Goal: Information Seeking & Learning: Learn about a topic

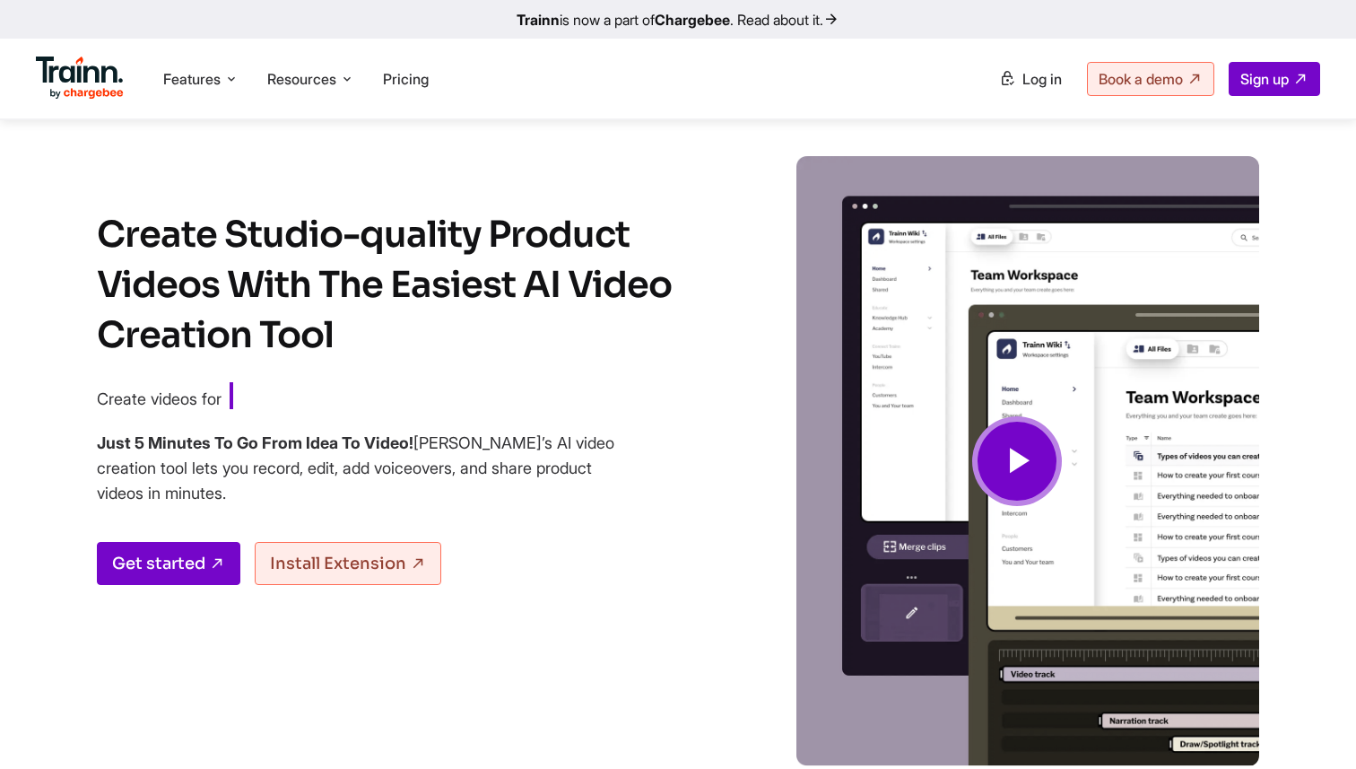
scroll to position [6325, 0]
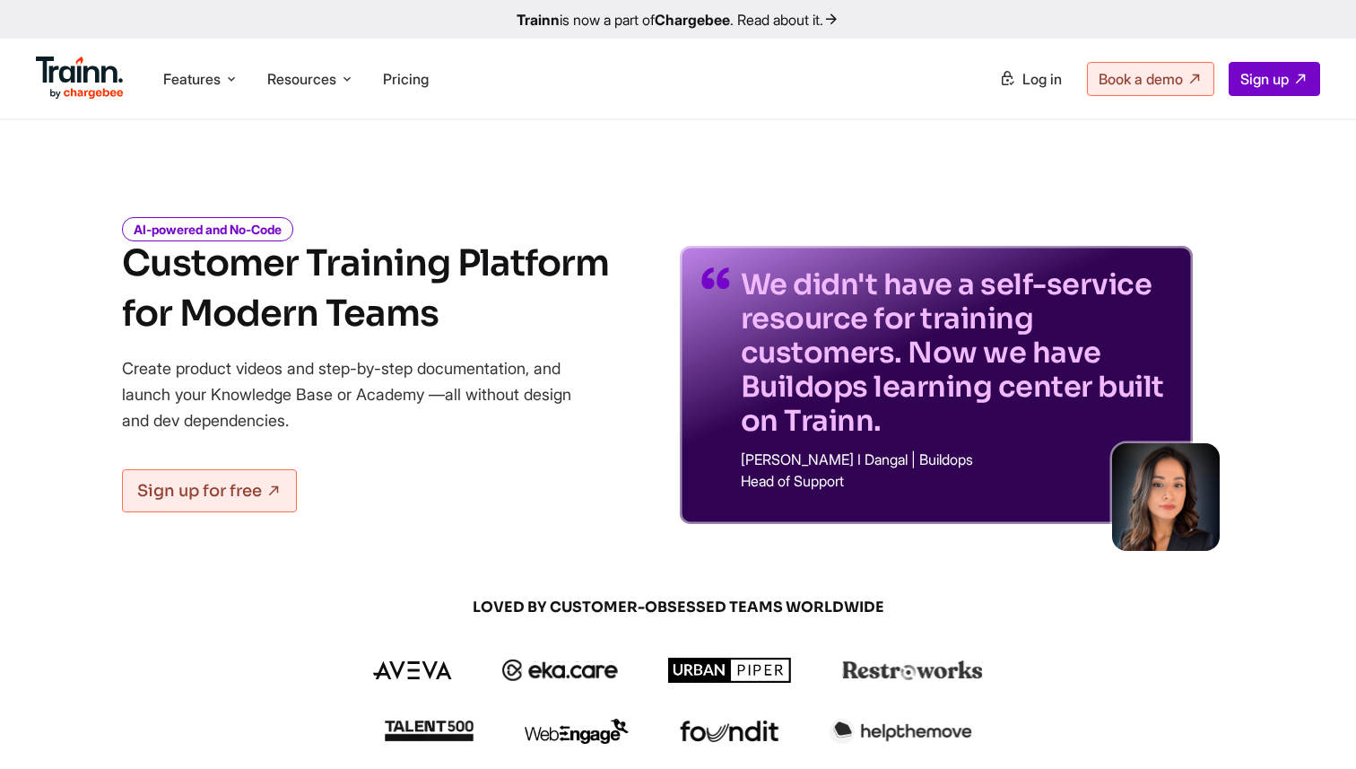
click at [824, 238] on div "We didn't have a self-service resource for training customers. Now we have Buil…" at bounding box center [936, 358] width 513 height 332
click at [187, 83] on span "Features" at bounding box center [191, 79] width 57 height 20
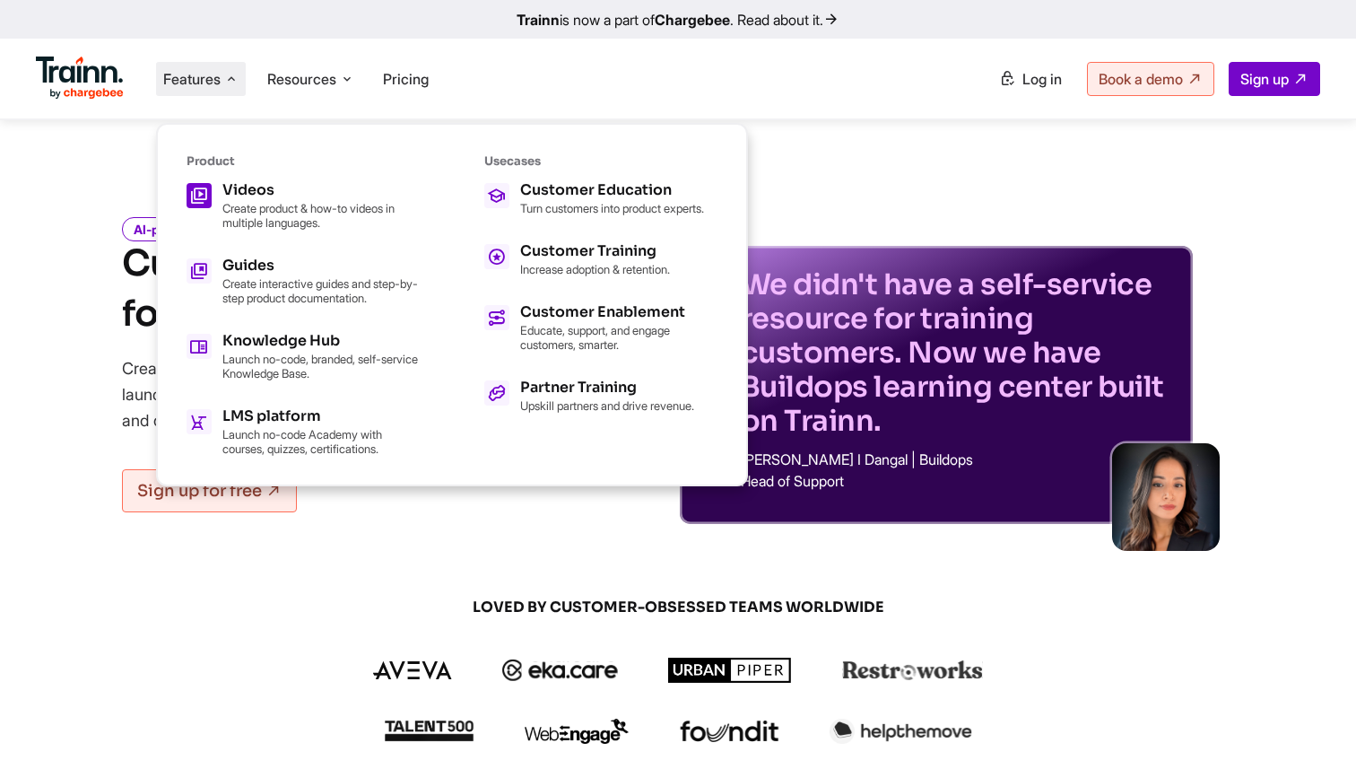
click at [225, 203] on p "Create product & how-to videos in multiple languages." at bounding box center [320, 215] width 197 height 29
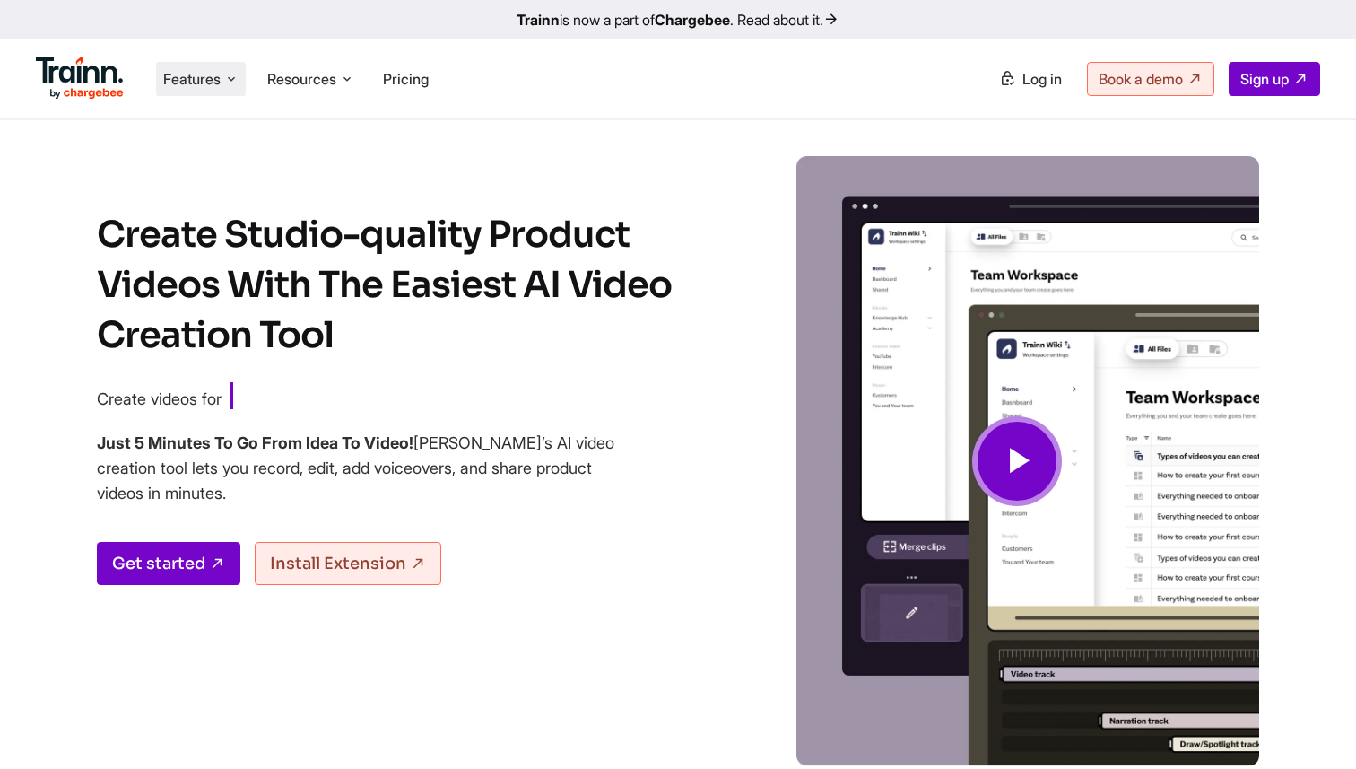
click at [206, 87] on span "Features" at bounding box center [191, 79] width 57 height 20
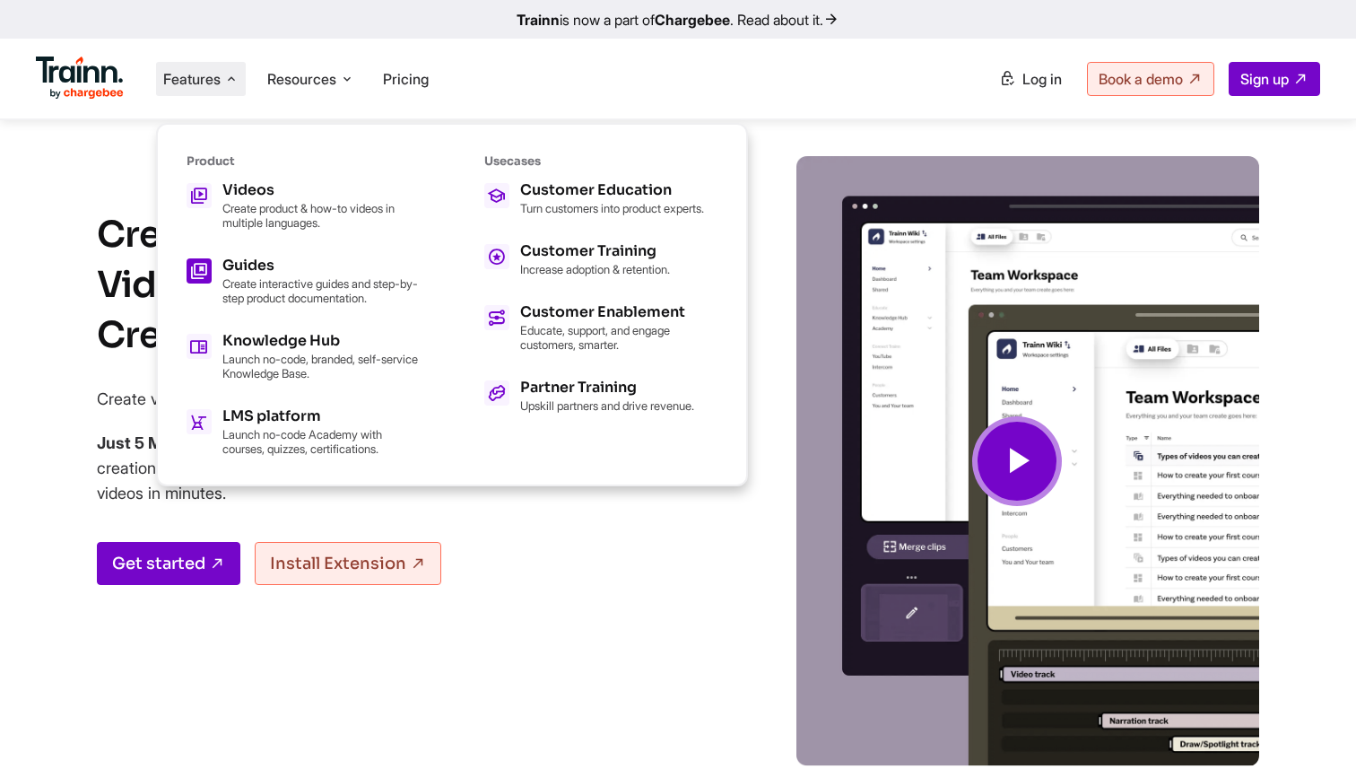
click at [239, 285] on p "Create interactive guides and step-by-step product documentation." at bounding box center [320, 290] width 197 height 29
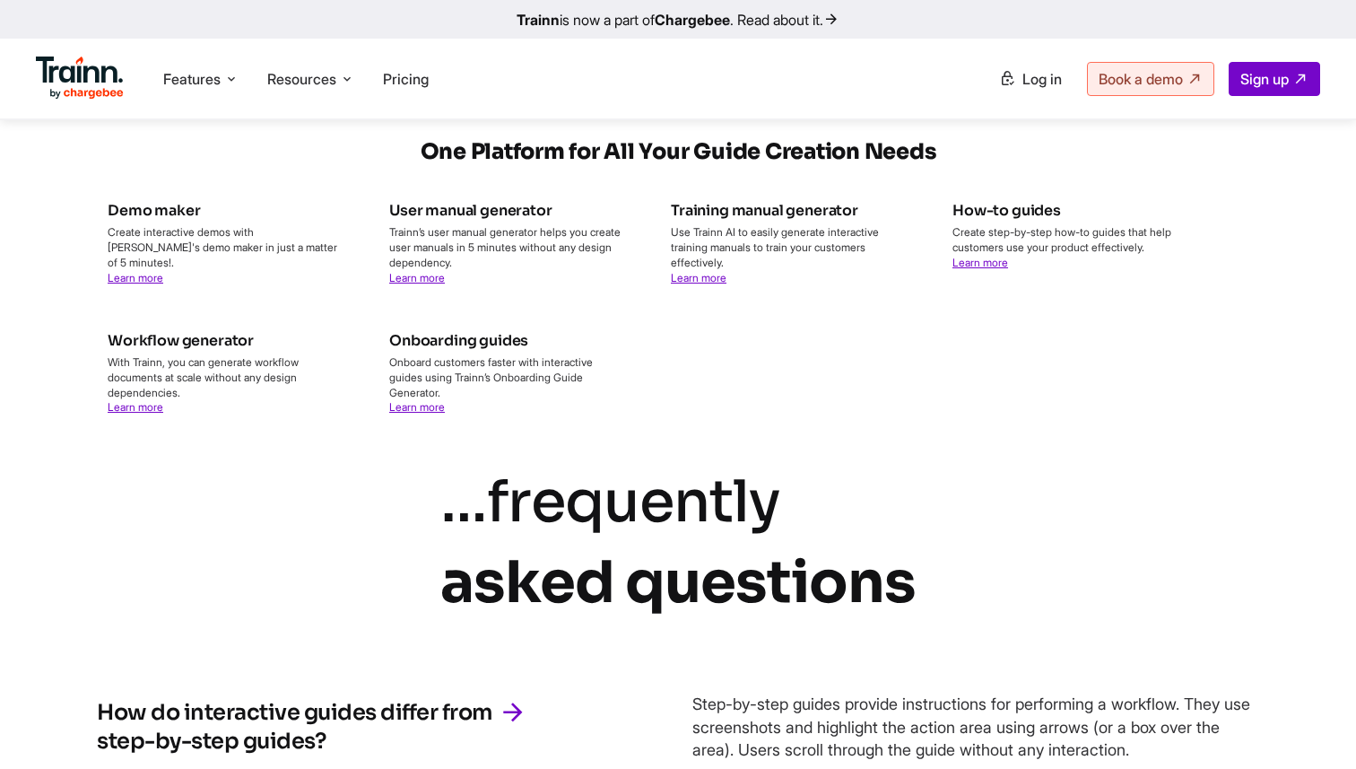
scroll to position [4027, 0]
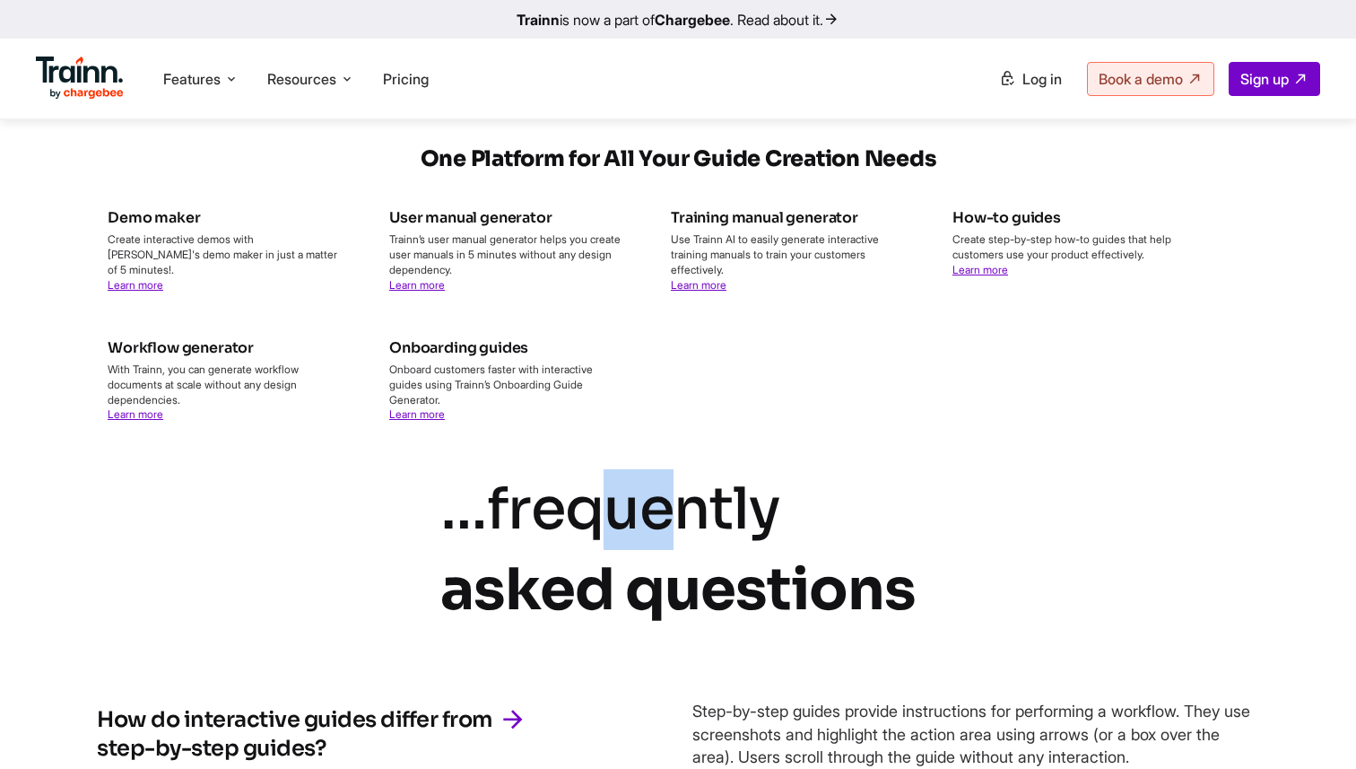
drag, startPoint x: 633, startPoint y: 536, endPoint x: 690, endPoint y: 536, distance: 56.5
click at [690, 536] on icon "frequently" at bounding box center [633, 509] width 293 height 73
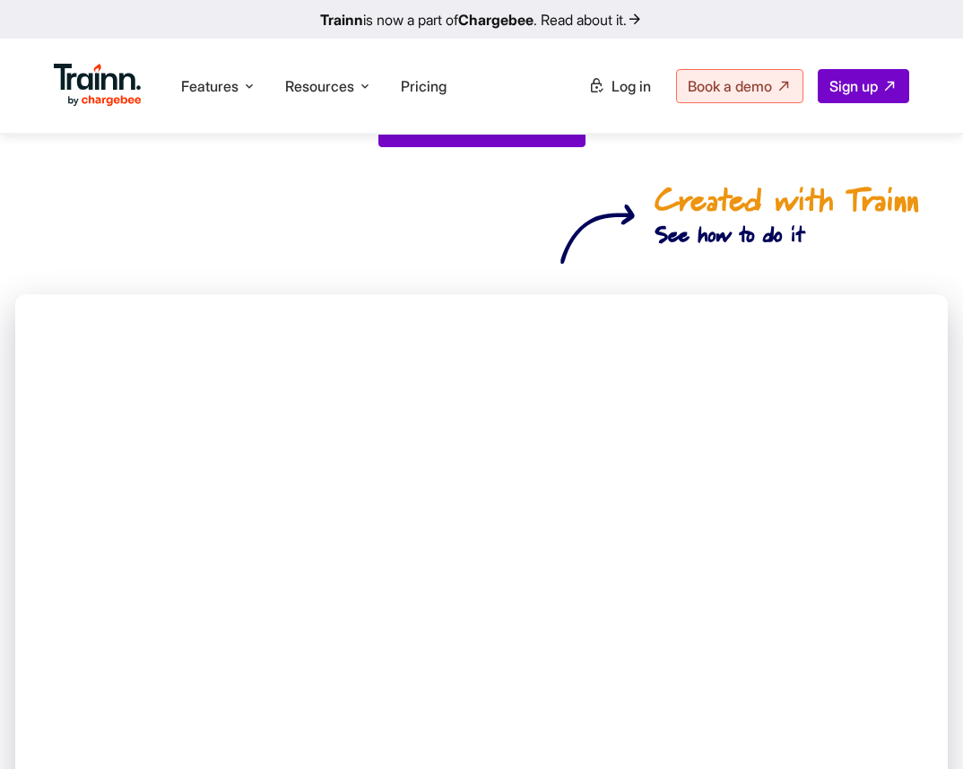
scroll to position [352, 0]
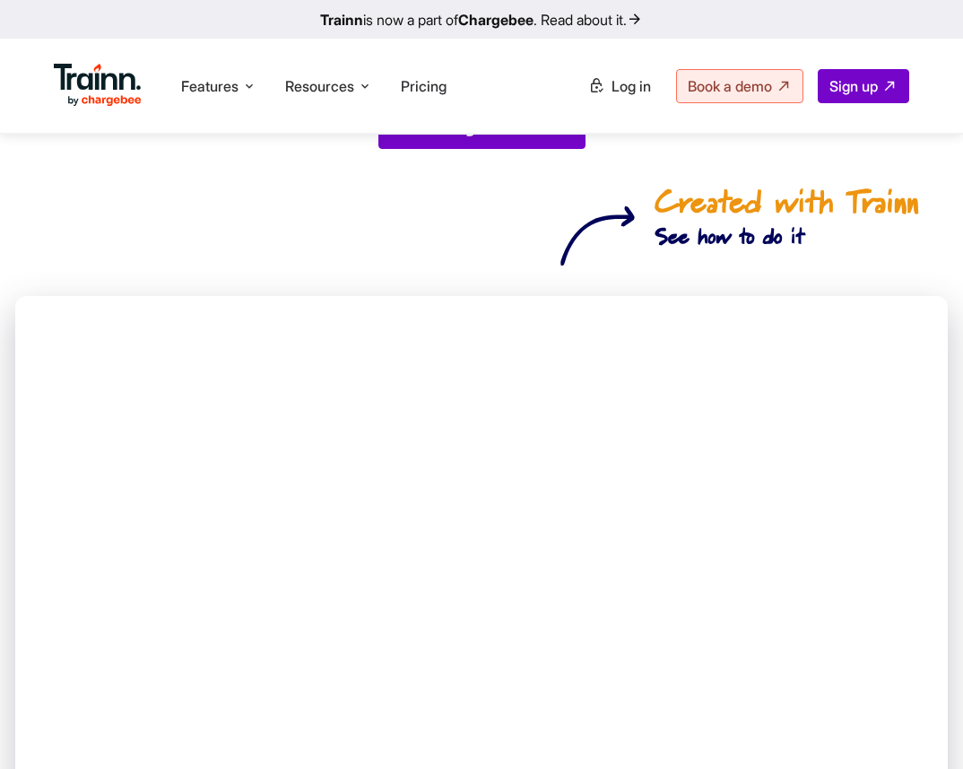
click at [95, 97] on img at bounding box center [98, 85] width 88 height 43
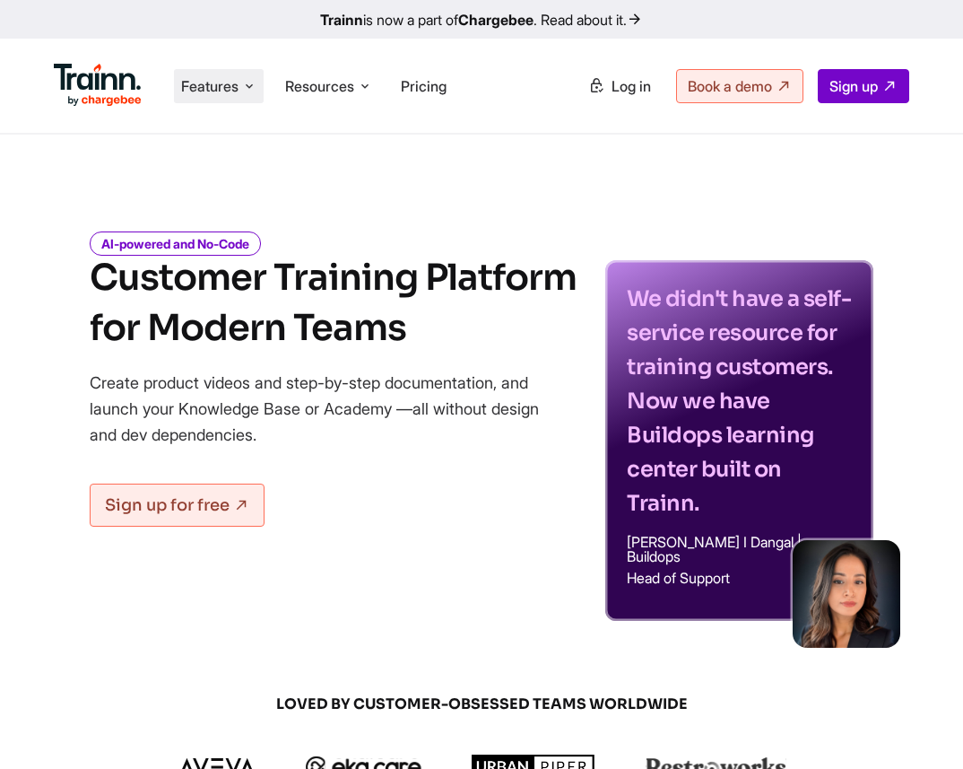
click at [205, 90] on span "Features" at bounding box center [209, 86] width 57 height 20
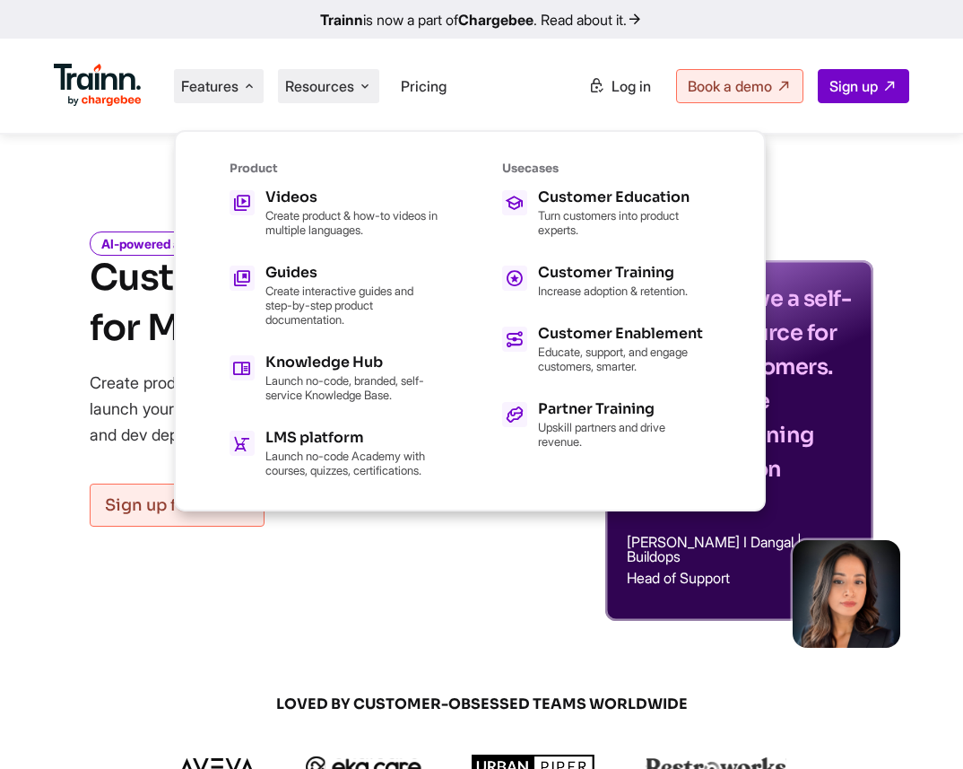
click at [342, 90] on span "Resources" at bounding box center [319, 86] width 69 height 20
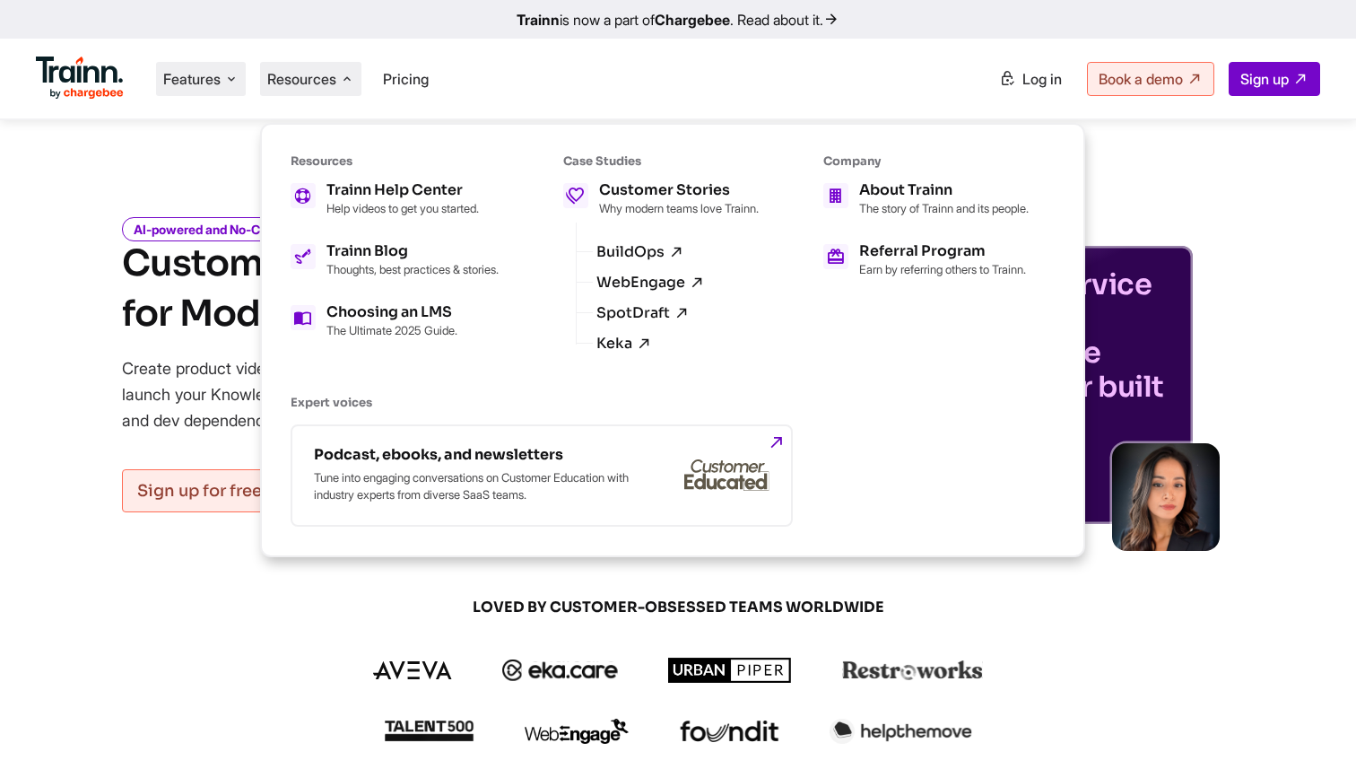
click at [177, 75] on span "Features" at bounding box center [191, 79] width 57 height 20
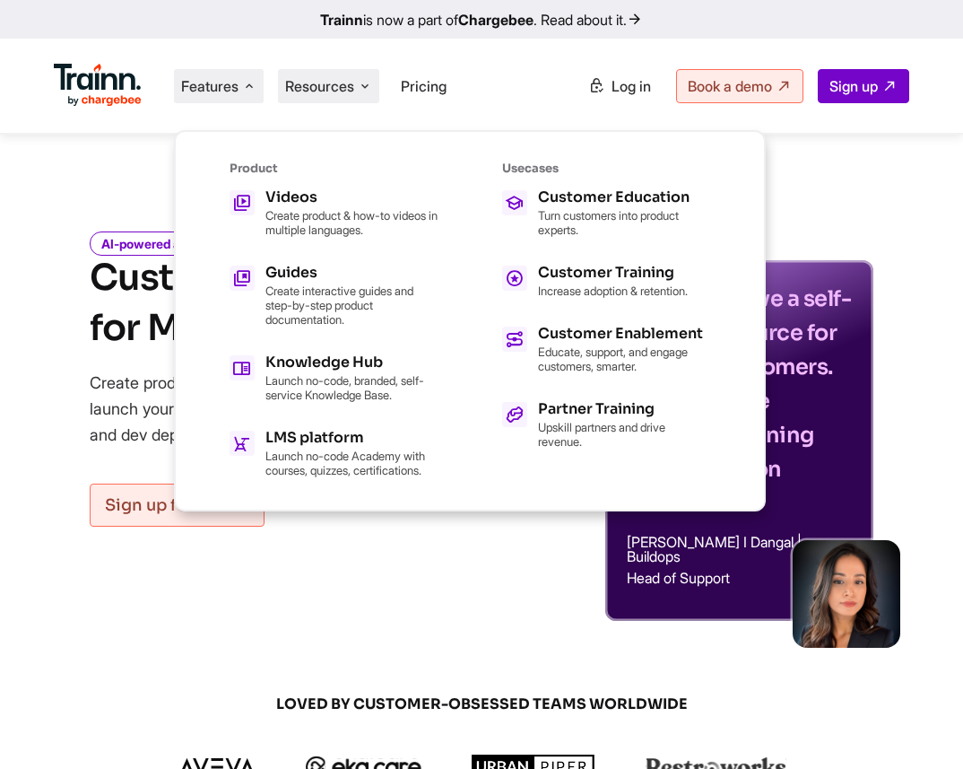
click at [312, 86] on span "Resources" at bounding box center [319, 86] width 69 height 20
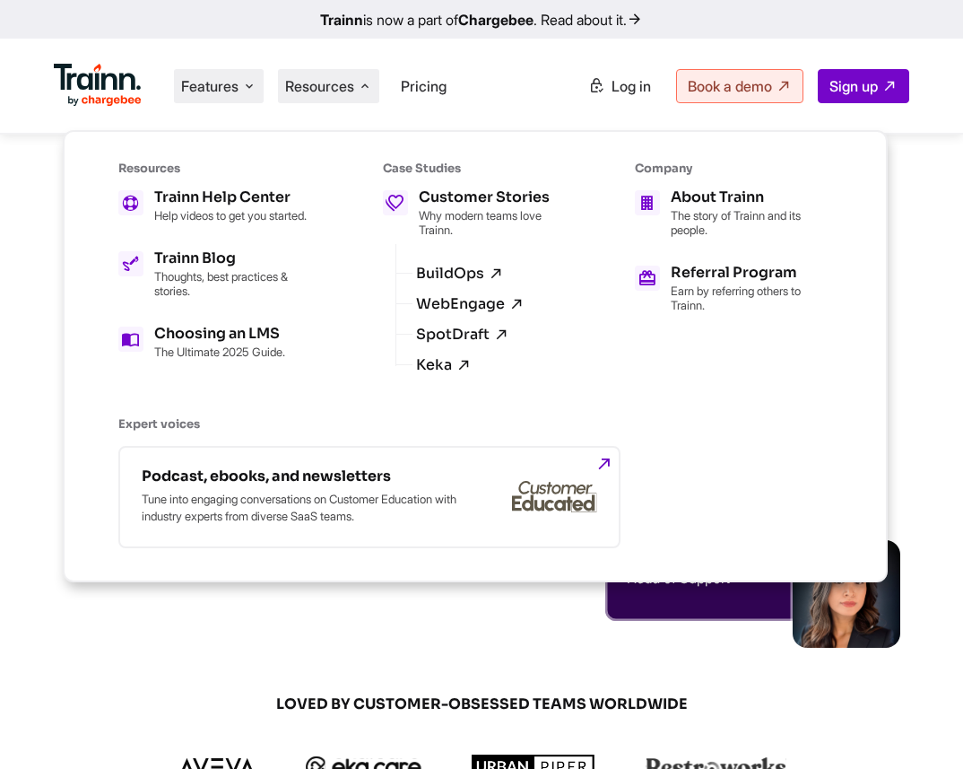
click at [226, 92] on span "Features" at bounding box center [209, 86] width 57 height 20
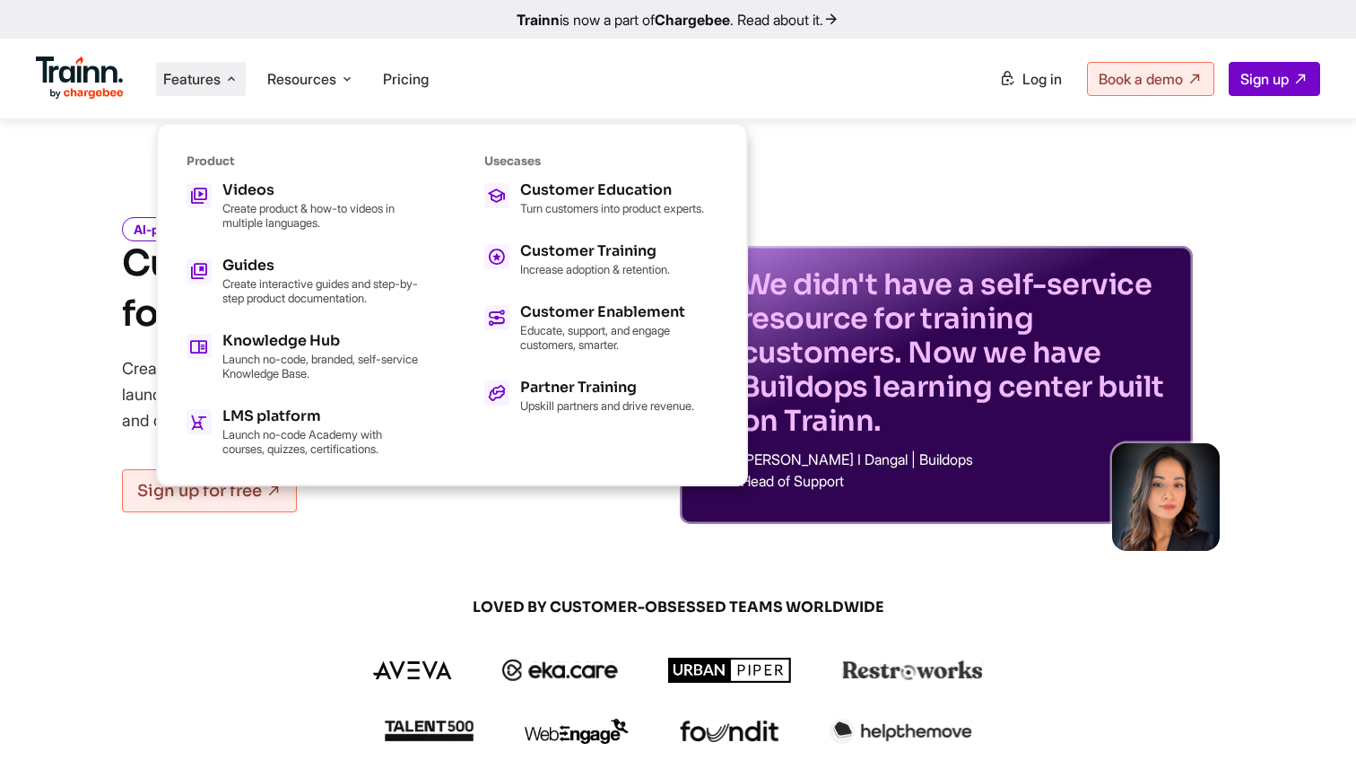
click at [1308, 252] on div "AI-powered and No-Code Customer Training Platform for Modern Teams Create produ…" at bounding box center [678, 358] width 1292 height 332
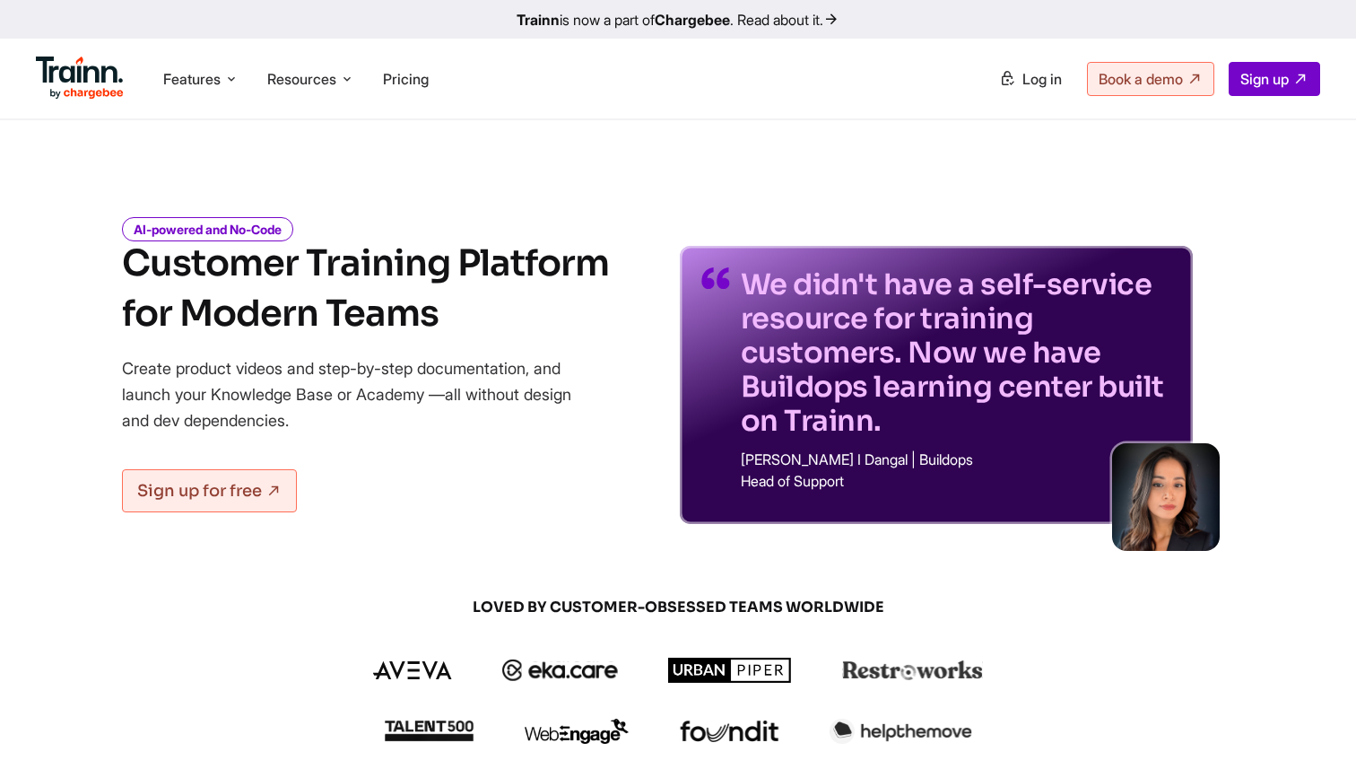
click at [820, 108] on div "Features Product Videos Create product & how-to videos in multiple languages. G…" at bounding box center [678, 79] width 1356 height 80
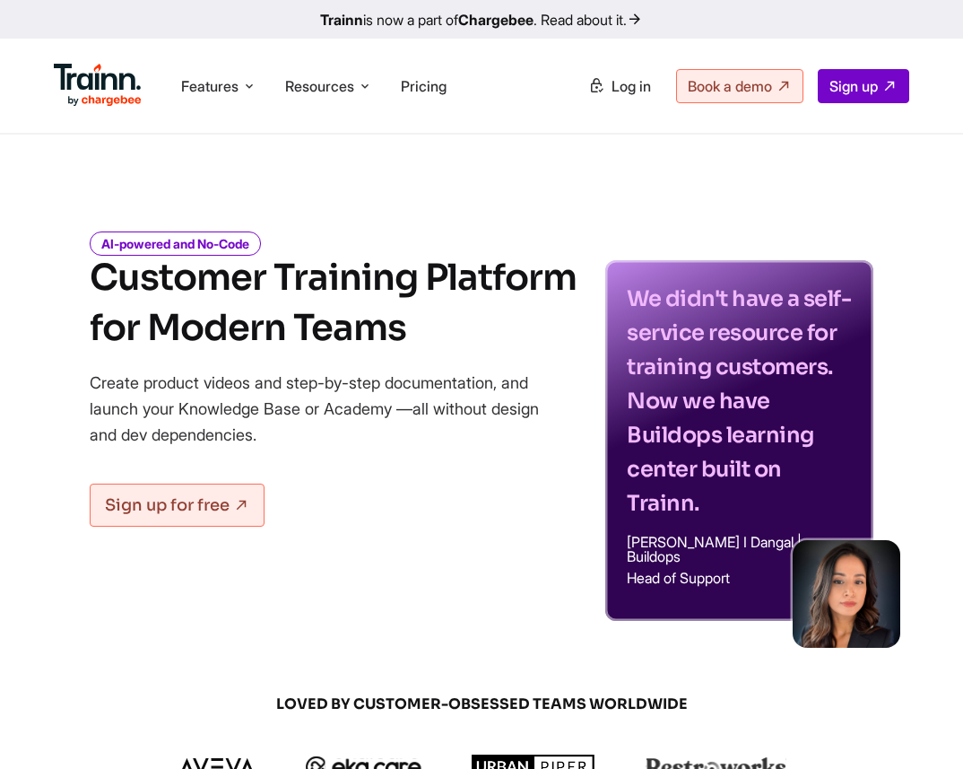
click at [209, 95] on span "Features" at bounding box center [209, 86] width 57 height 20
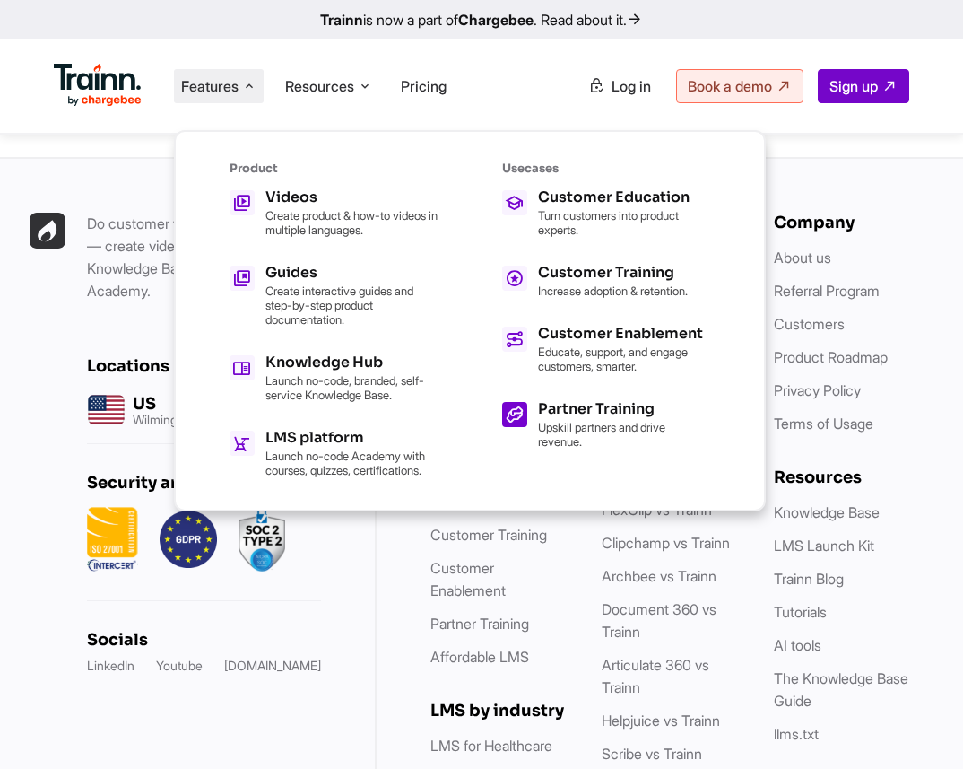
scroll to position [6318, 0]
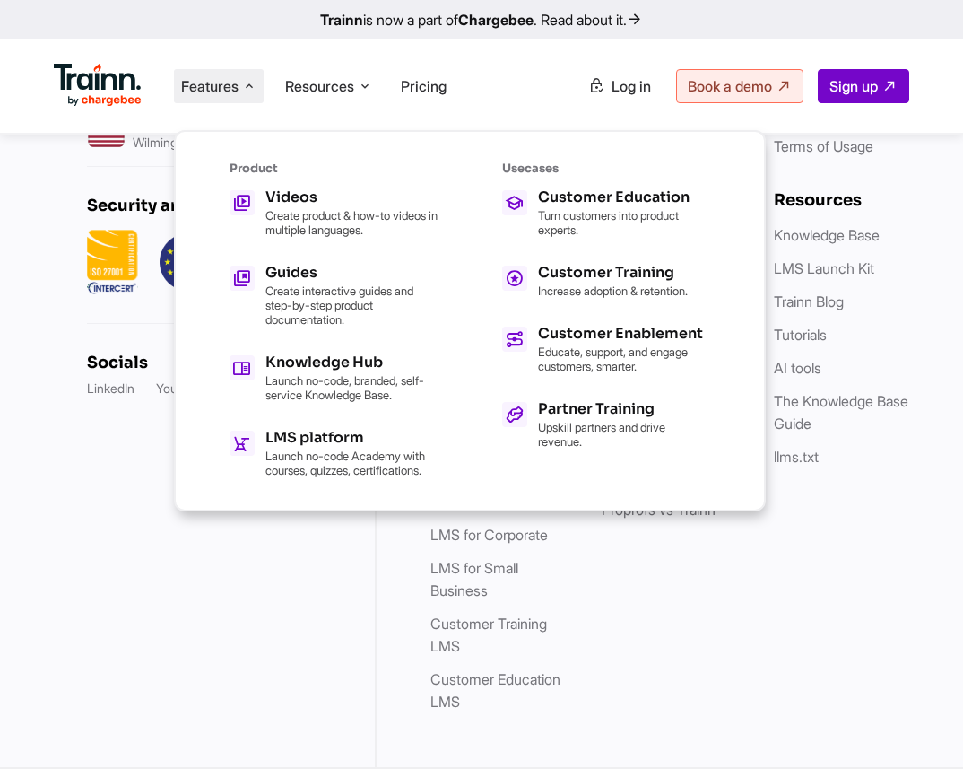
click at [832, 719] on div "Platform Videos Guides Knowledge Hub LMS Platform Solutions Customer Education …" at bounding box center [670, 324] width 587 height 885
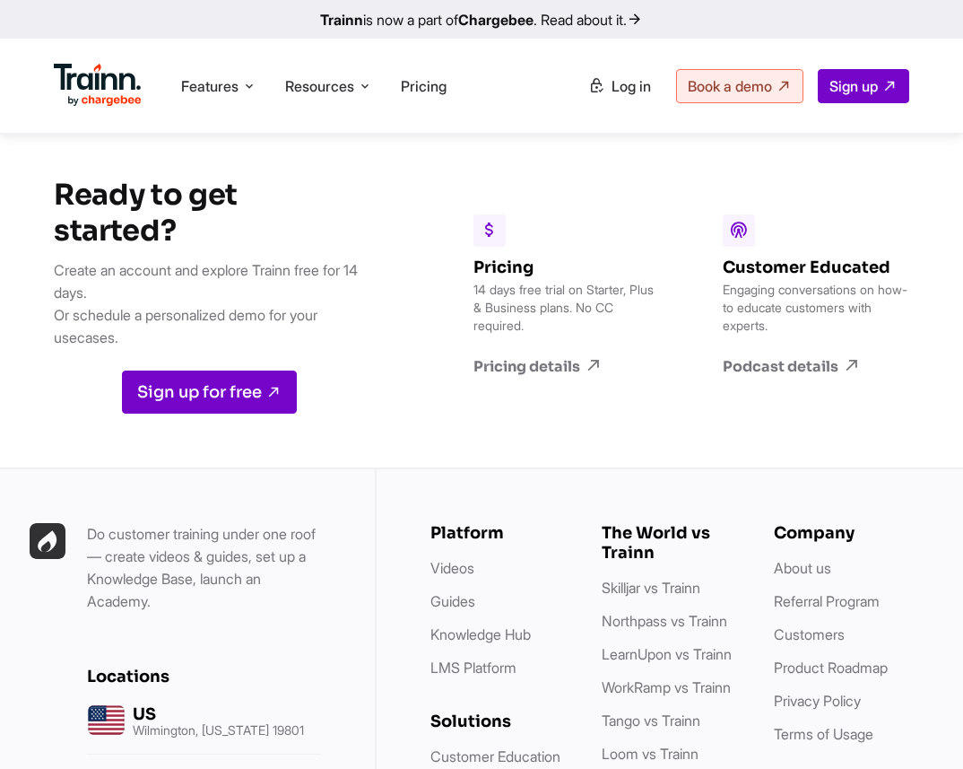
scroll to position [5679, 0]
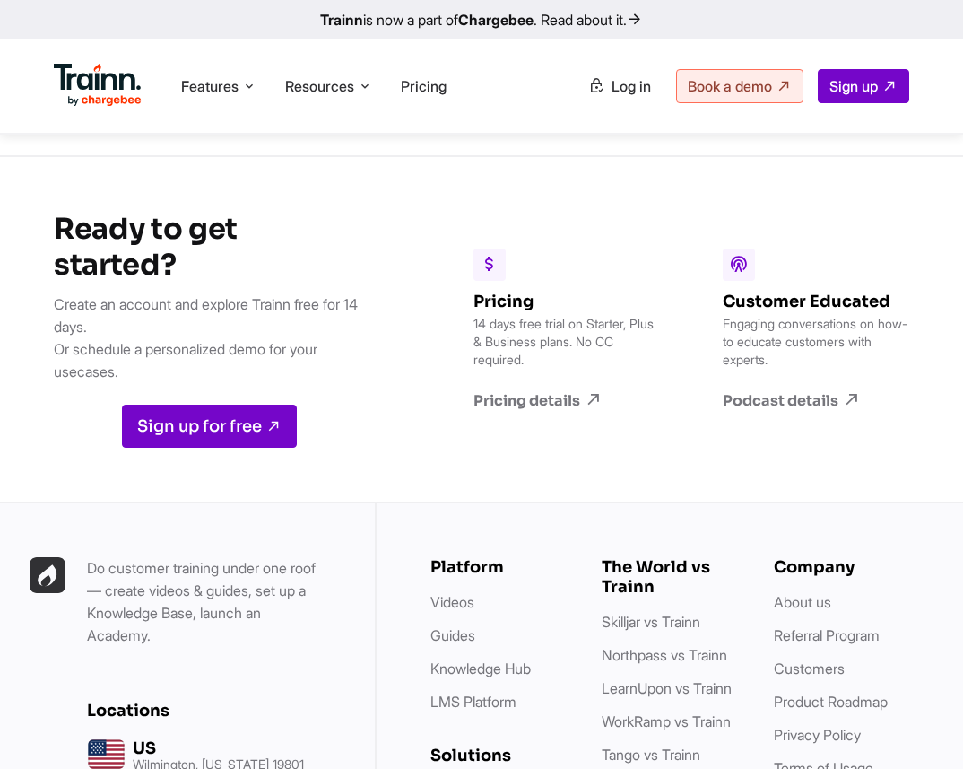
click at [535, 292] on h6 "Pricing" at bounding box center [566, 302] width 185 height 20
click at [757, 292] on h6 "Customer Educated" at bounding box center [816, 302] width 187 height 20
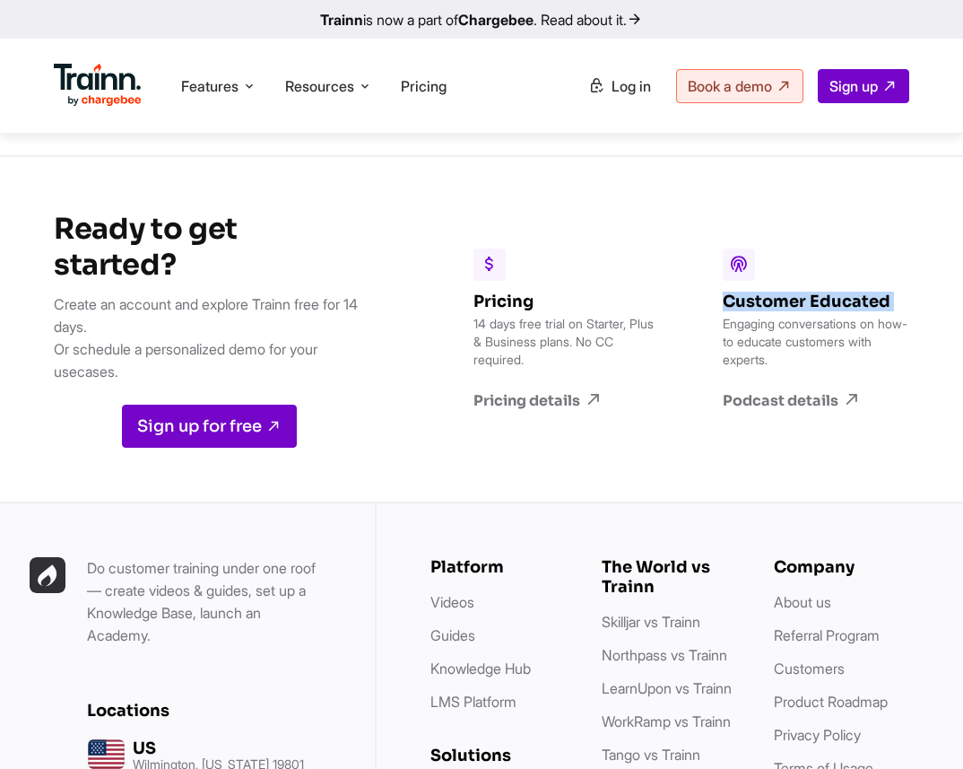
click at [757, 292] on h6 "Customer Educated" at bounding box center [816, 302] width 187 height 20
click at [746, 339] on p "Engaging conversations on how-to educate customers with experts." at bounding box center [816, 342] width 187 height 54
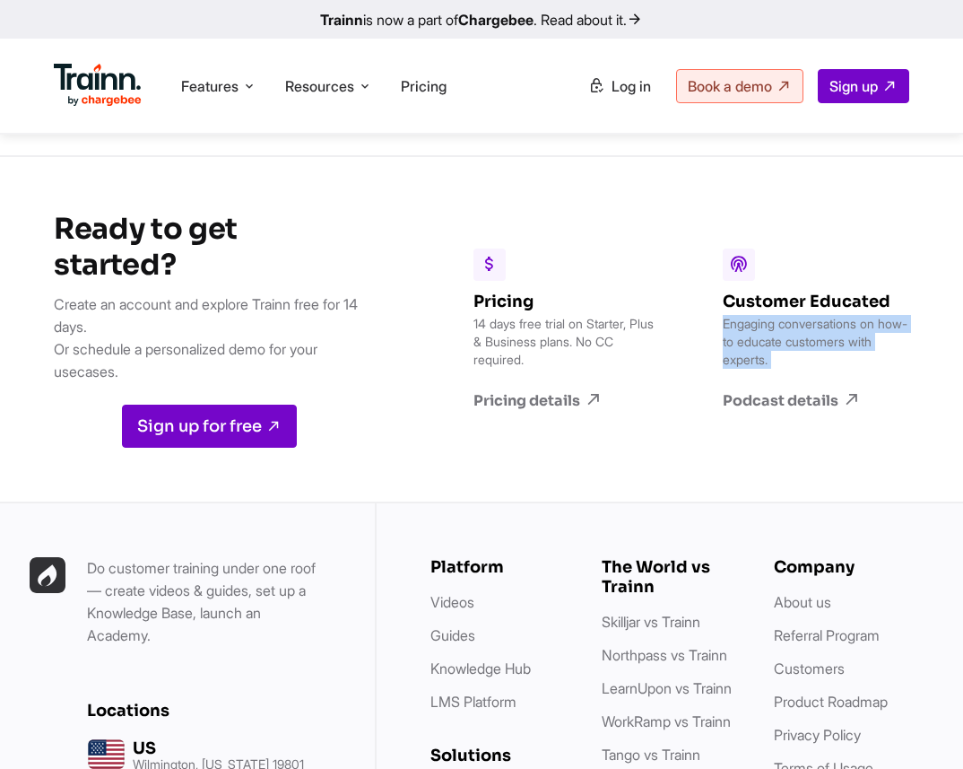
click at [746, 339] on p "Engaging conversations on how-to educate customers with experts." at bounding box center [816, 342] width 187 height 54
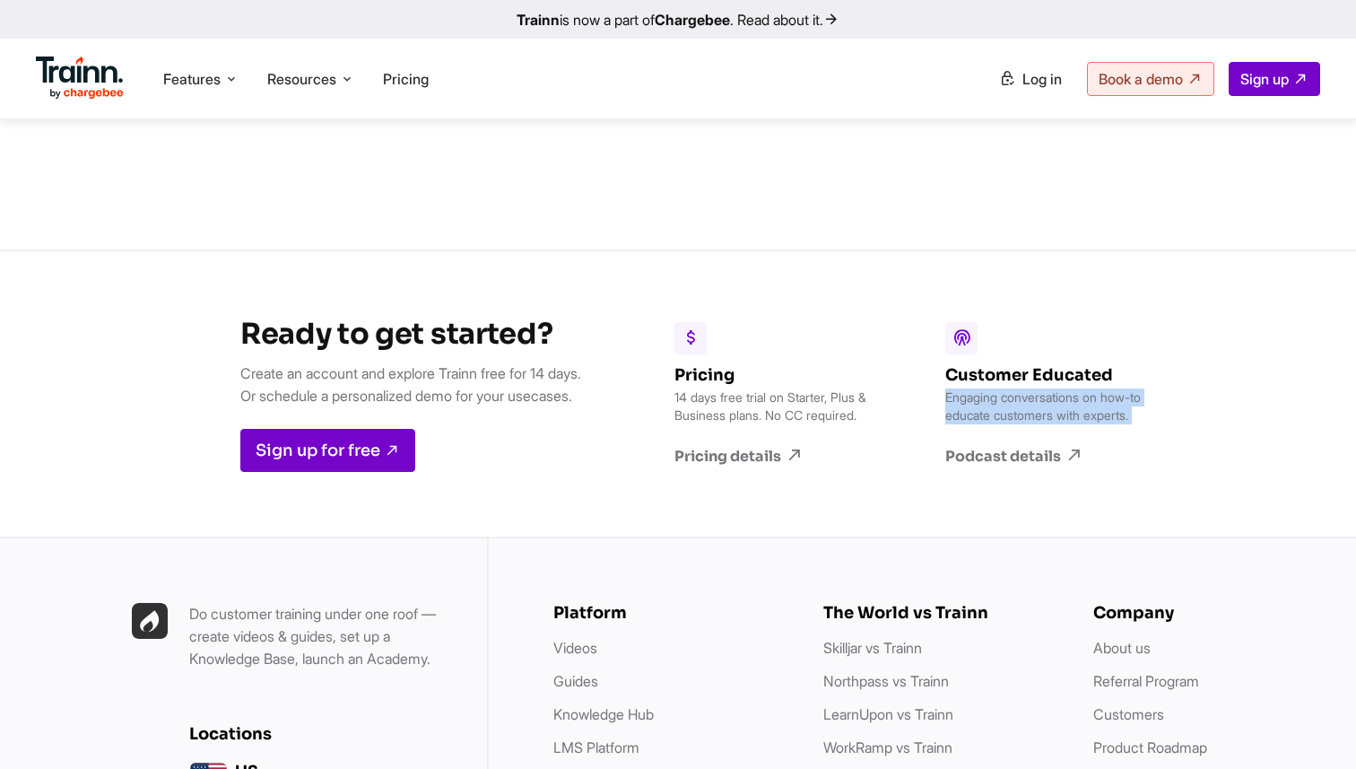
scroll to position [4726, 0]
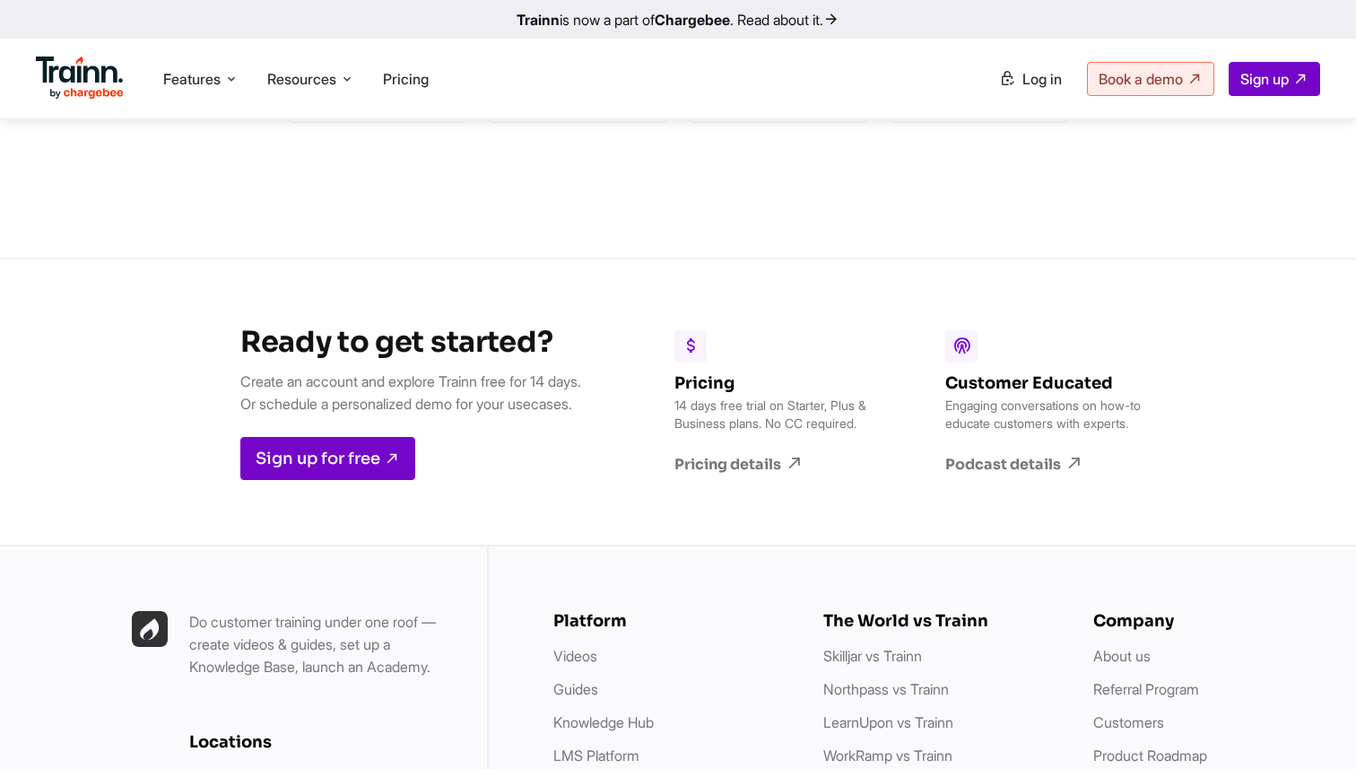
click at [850, 330] on div "Pricing 14 days free trial on Starter, Plus & Business plans. No CC required. P…" at bounding box center [778, 402] width 206 height 144
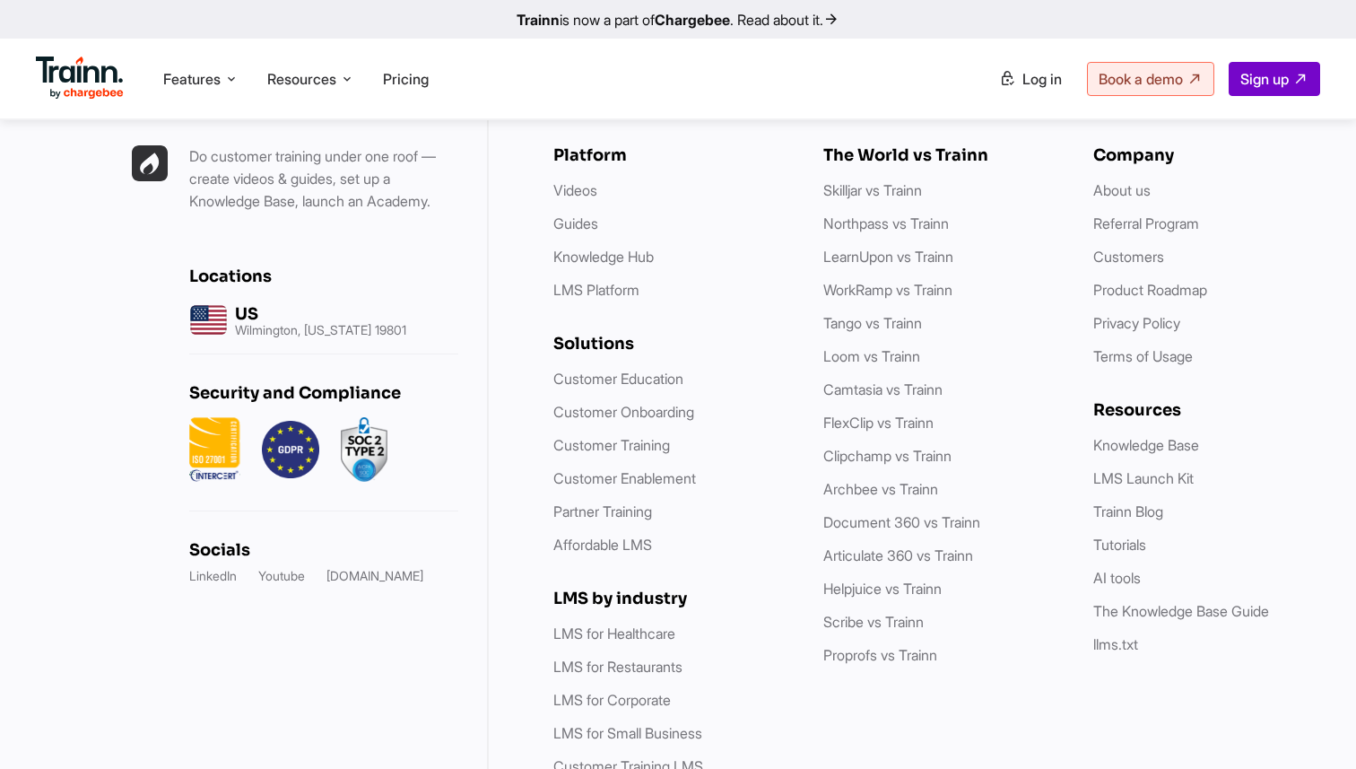
scroll to position [5229, 0]
